Goal: Task Accomplishment & Management: Use online tool/utility

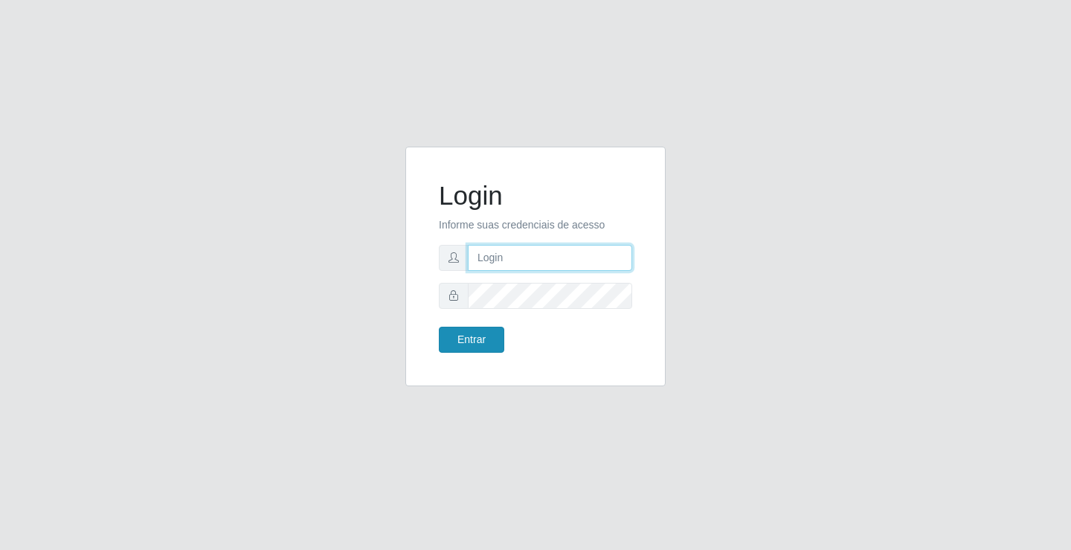
type input "[EMAIL_ADDRESS][DOMAIN_NAME]"
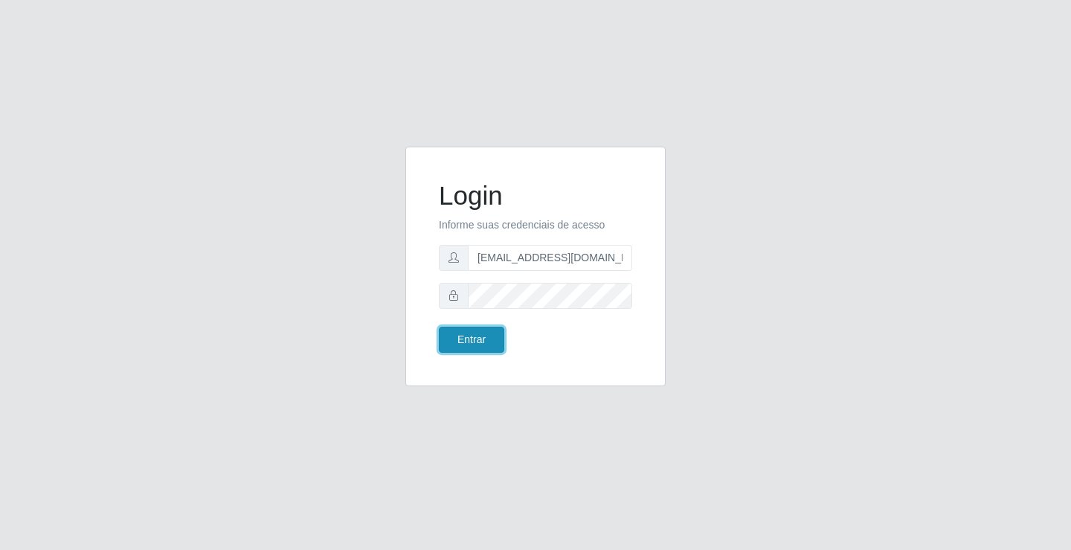
click at [484, 344] on button "Entrar" at bounding box center [471, 340] width 65 height 26
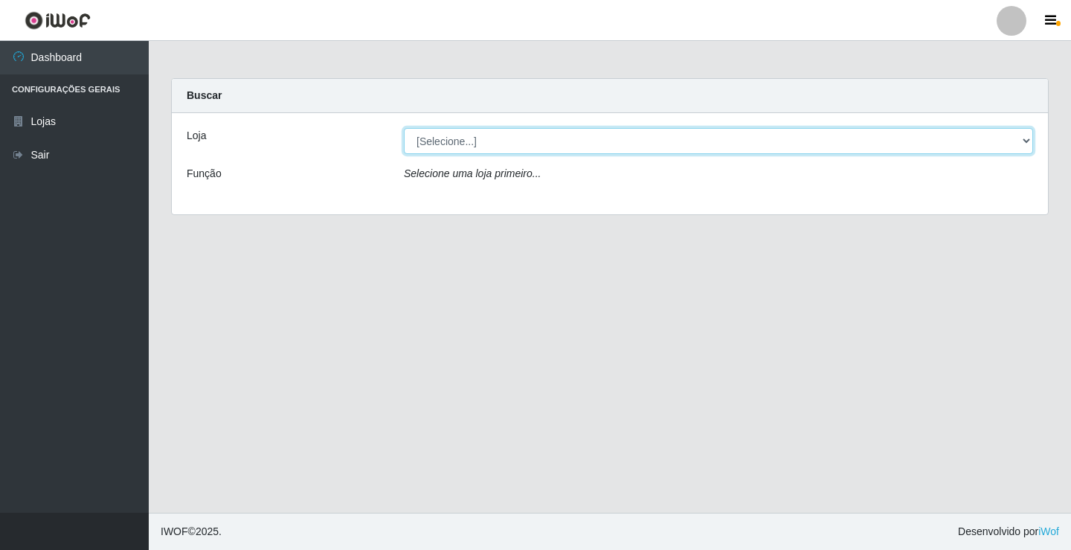
click at [539, 146] on select "[Selecione...] Rede Potiguar 4 - Extremoz" at bounding box center [718, 141] width 629 height 26
select select "78"
click at [404, 128] on select "[Selecione...] Rede Potiguar 4 - Extremoz" at bounding box center [718, 141] width 629 height 26
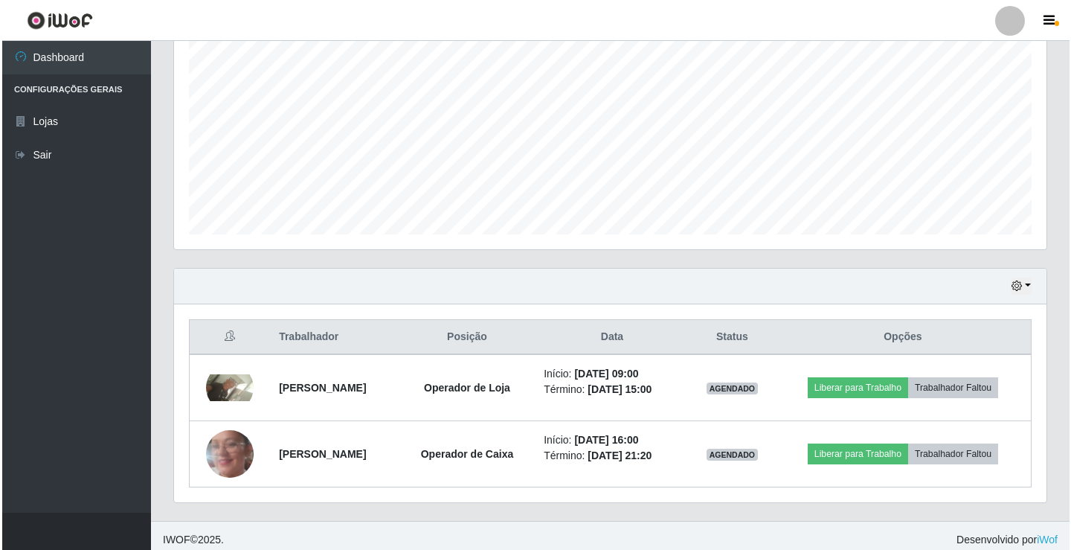
scroll to position [306, 0]
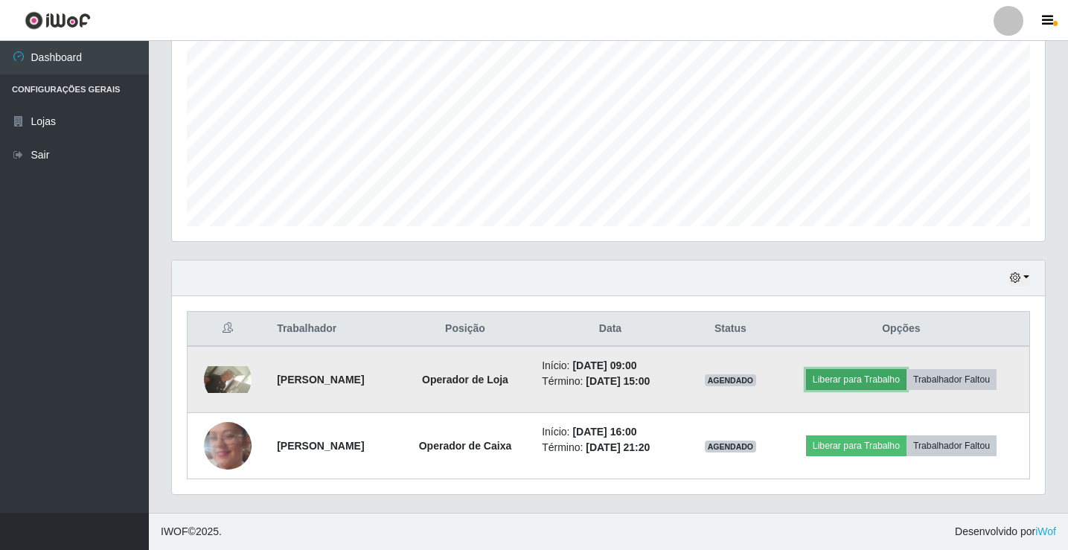
click at [875, 385] on button "Liberar para Trabalho" at bounding box center [856, 379] width 100 height 21
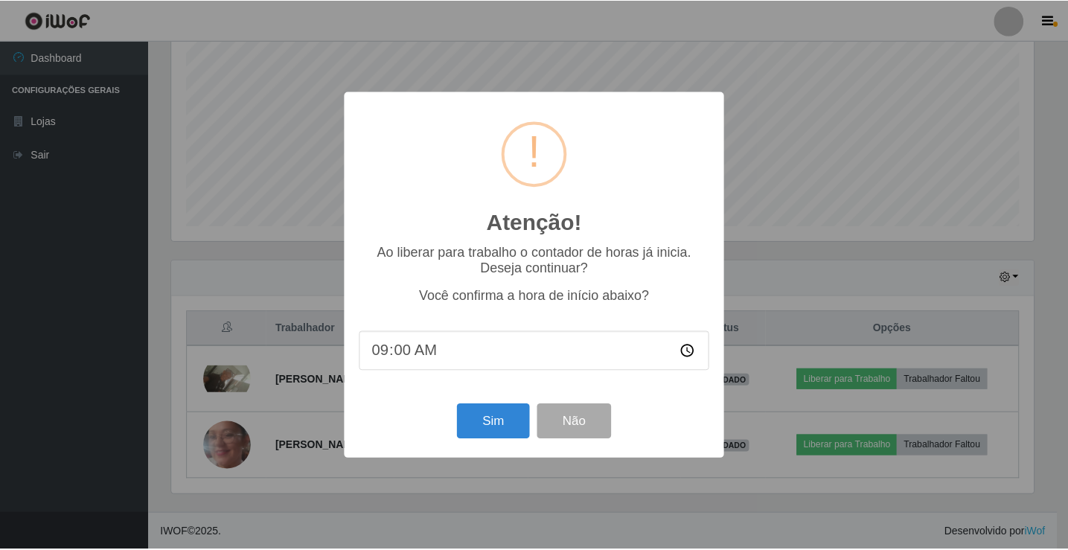
scroll to position [309, 865]
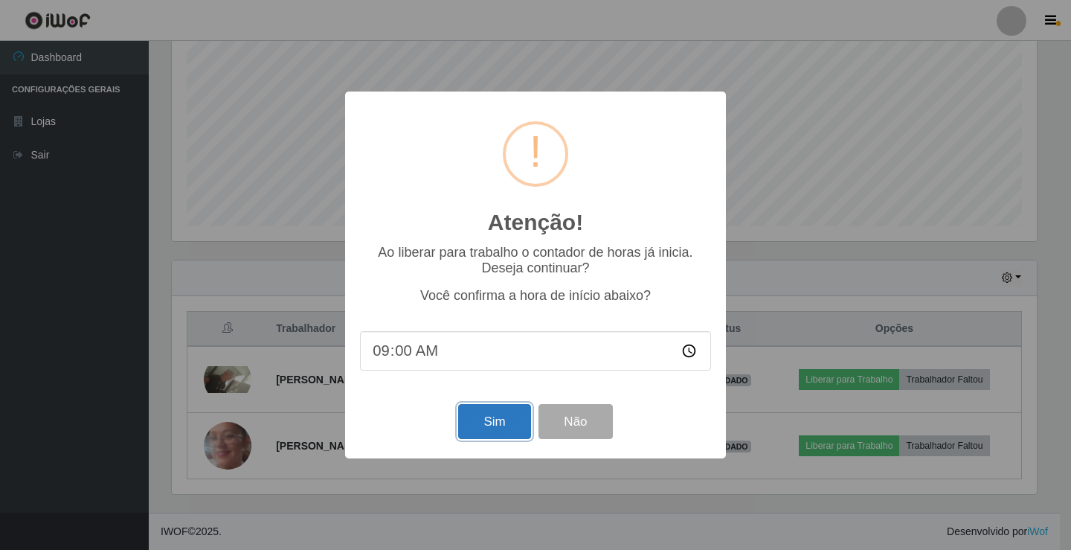
click at [484, 434] on button "Sim" at bounding box center [494, 421] width 72 height 35
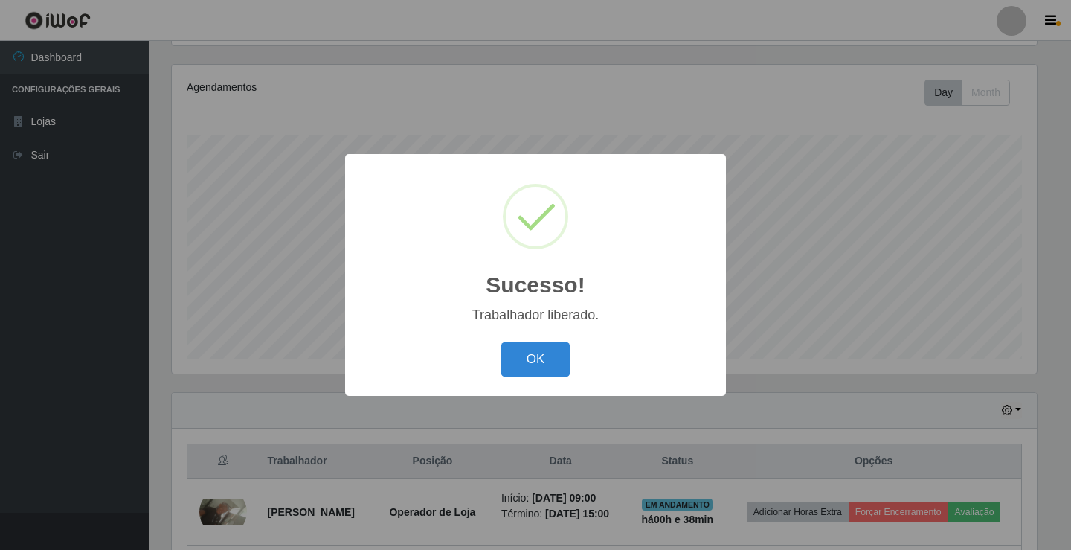
drag, startPoint x: 709, startPoint y: 196, endPoint x: 699, endPoint y: 194, distance: 9.8
click at [704, 194] on div "Sucesso! ×" at bounding box center [535, 238] width 351 height 138
drag, startPoint x: 519, startPoint y: 374, endPoint x: 513, endPoint y: 368, distance: 8.4
click at [519, 372] on button "OK" at bounding box center [535, 359] width 69 height 35
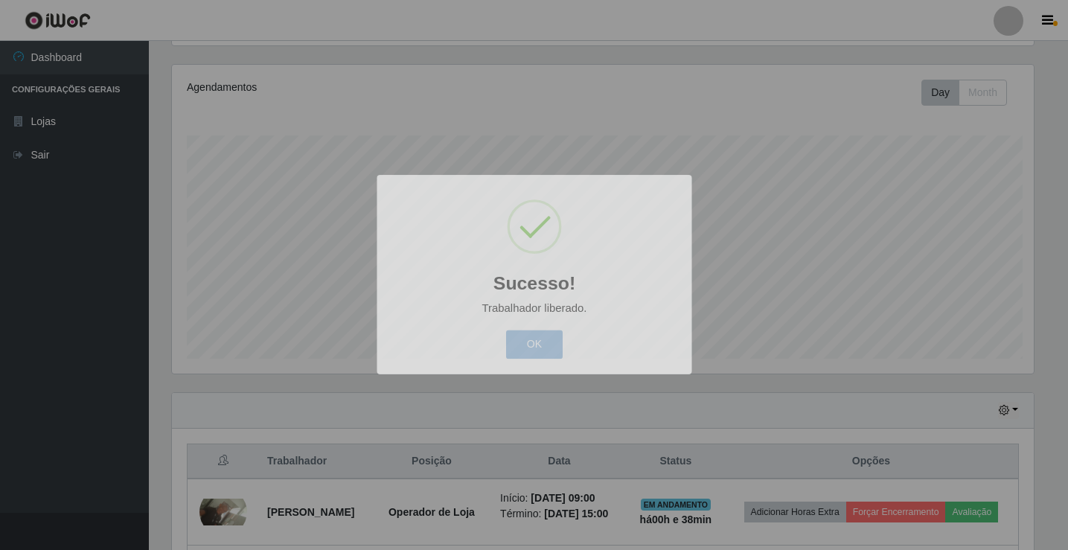
scroll to position [309, 873]
